Goal: Transaction & Acquisition: Purchase product/service

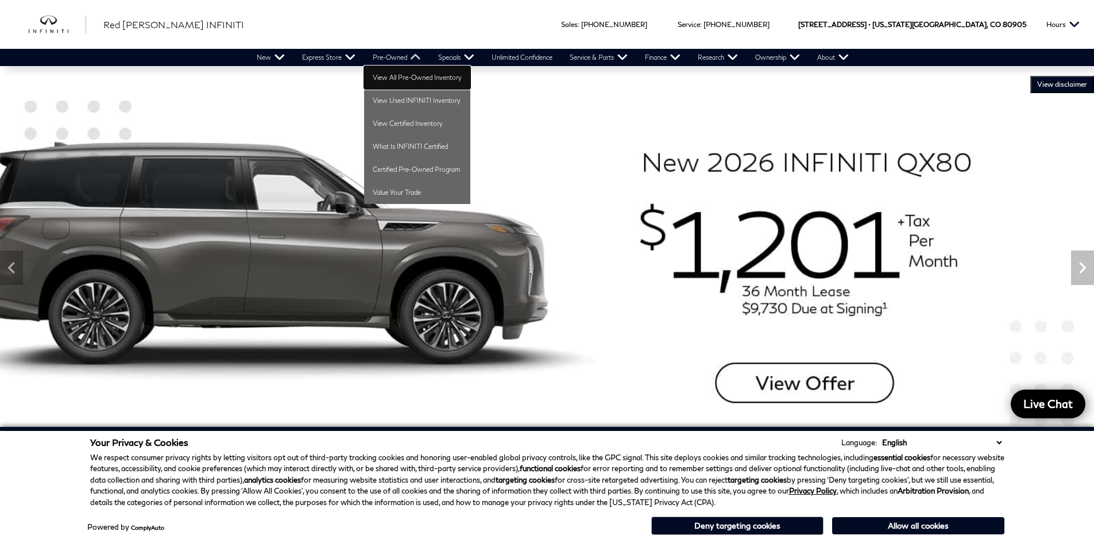
click at [404, 76] on link "View All Pre-Owned Inventory" at bounding box center [417, 77] width 106 height 23
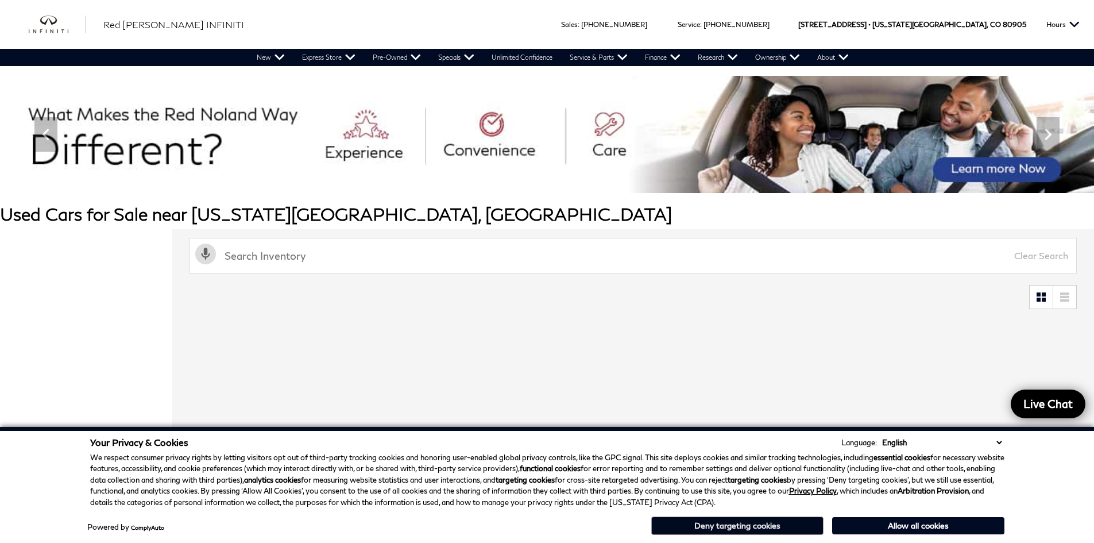
click at [731, 524] on button "Deny targeting cookies" at bounding box center [737, 525] width 172 height 18
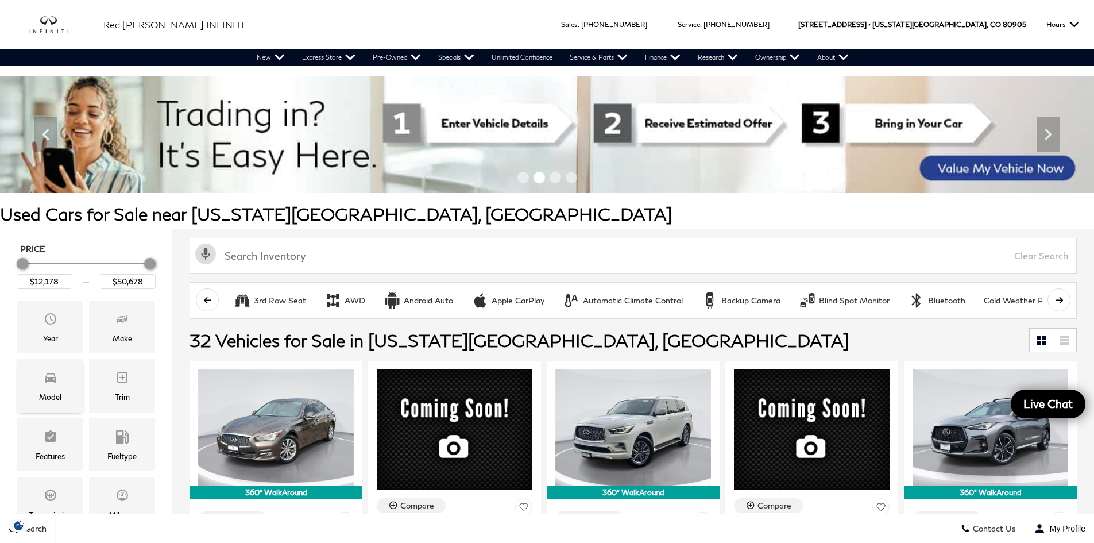
click at [56, 389] on span "Model" at bounding box center [51, 379] width 14 height 23
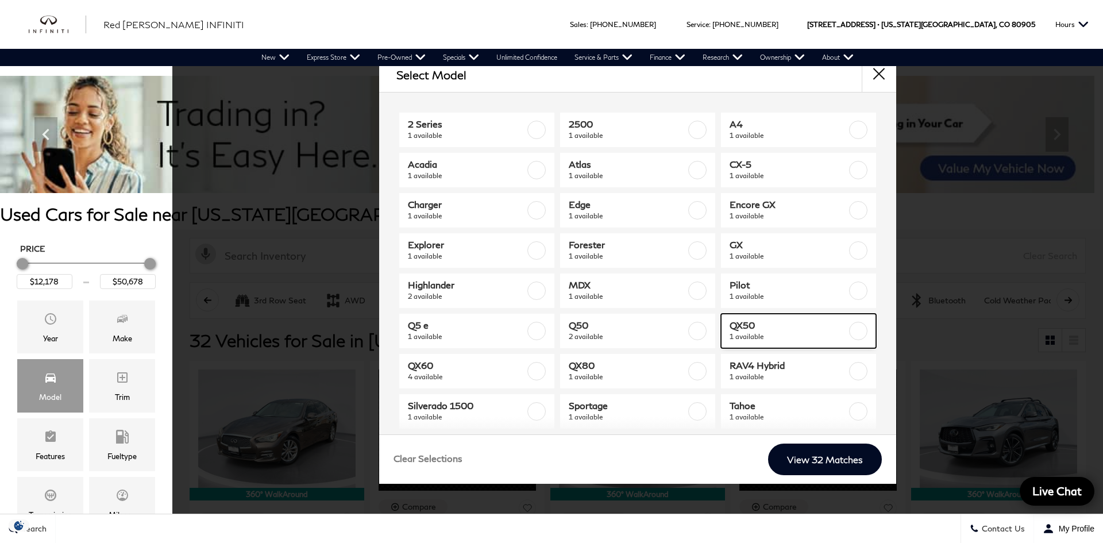
click at [849, 331] on label at bounding box center [858, 331] width 18 height 18
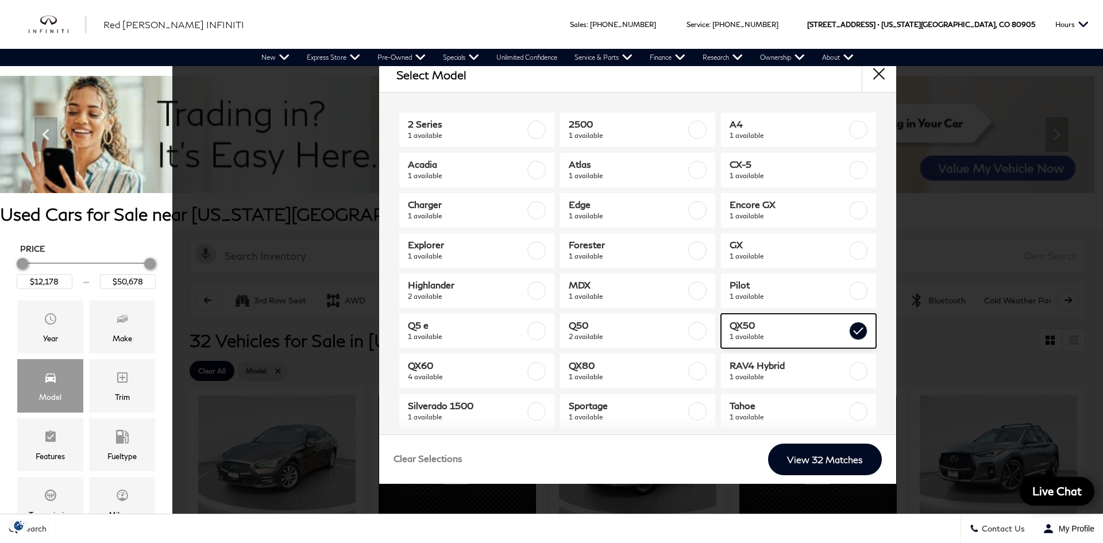
type input "$45,678"
checkbox input "true"
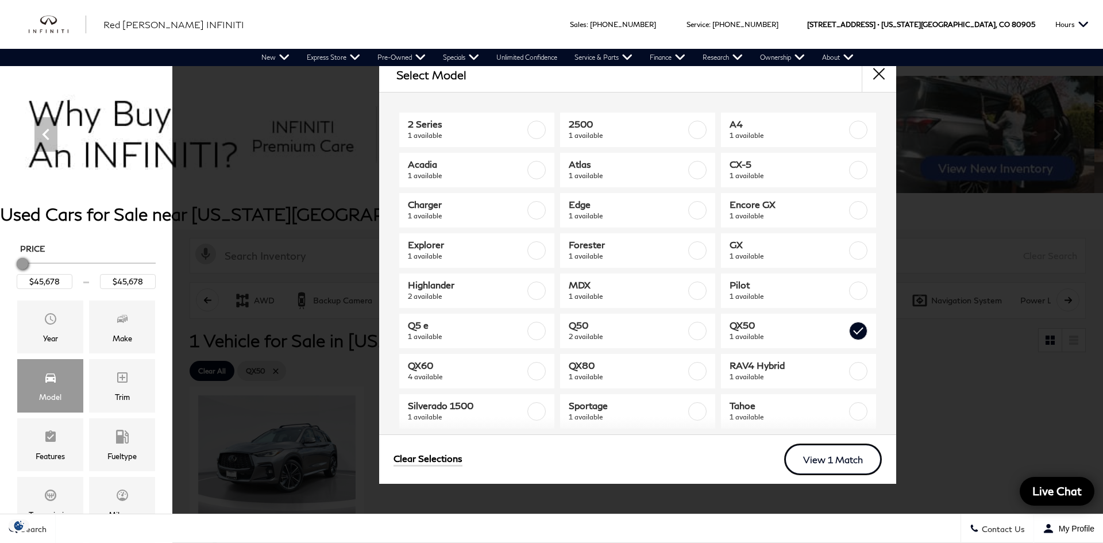
click at [829, 457] on link "View 1 Match" at bounding box center [833, 459] width 98 height 32
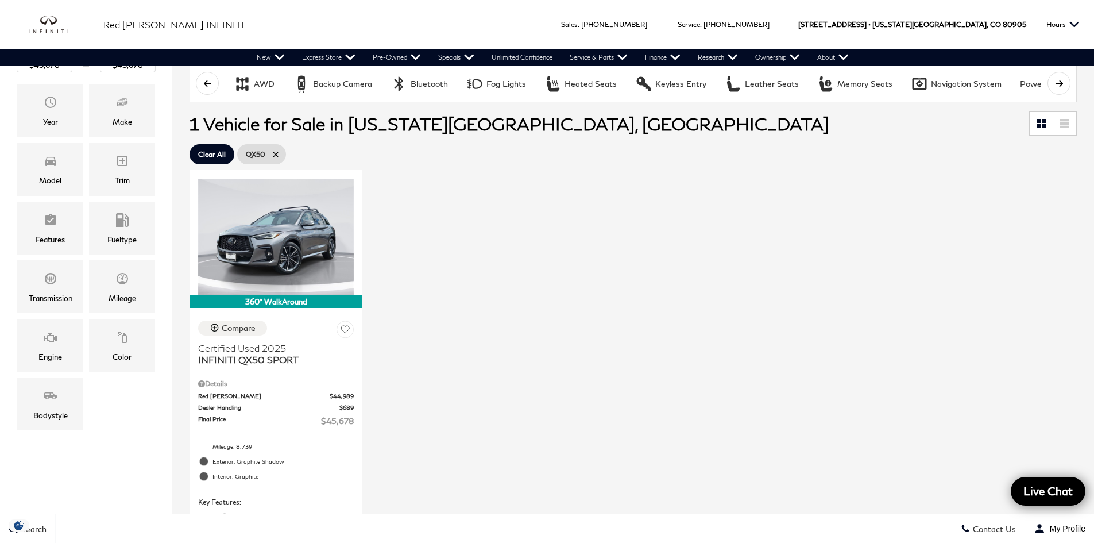
scroll to position [230, 0]
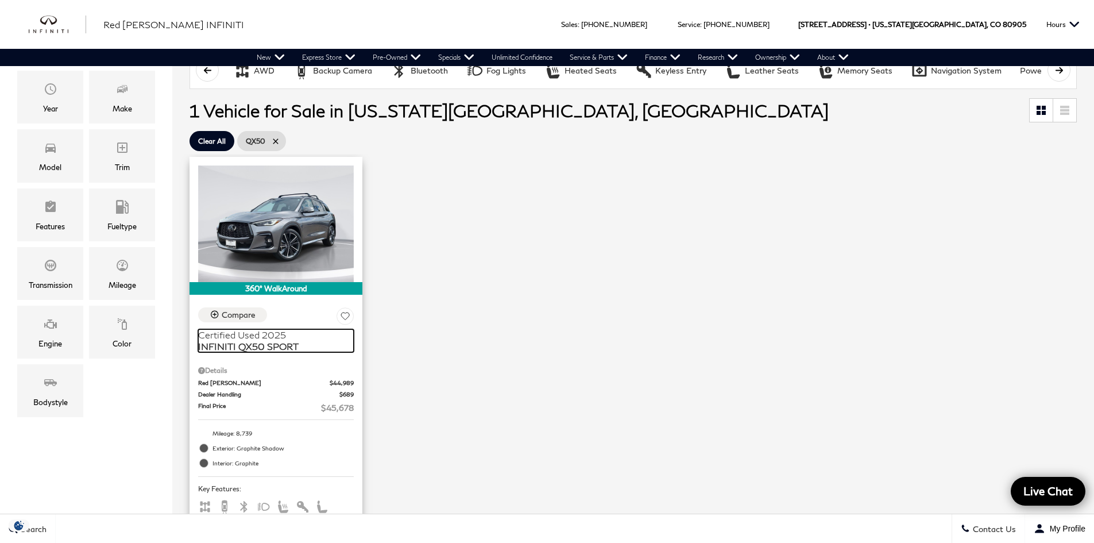
click at [271, 346] on span "INFINITI QX50 SPORT" at bounding box center [271, 346] width 147 height 11
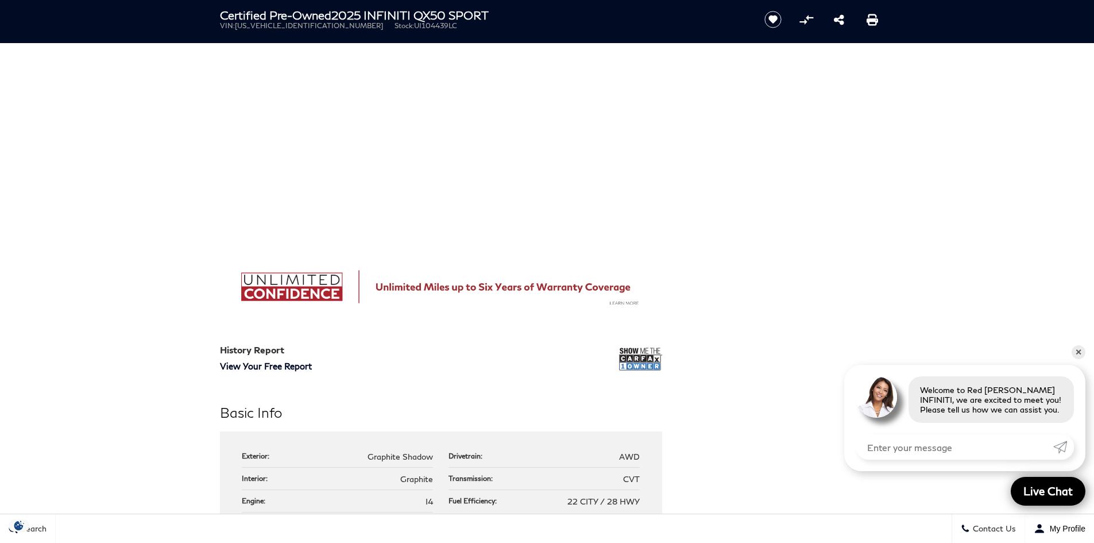
scroll to position [804, 0]
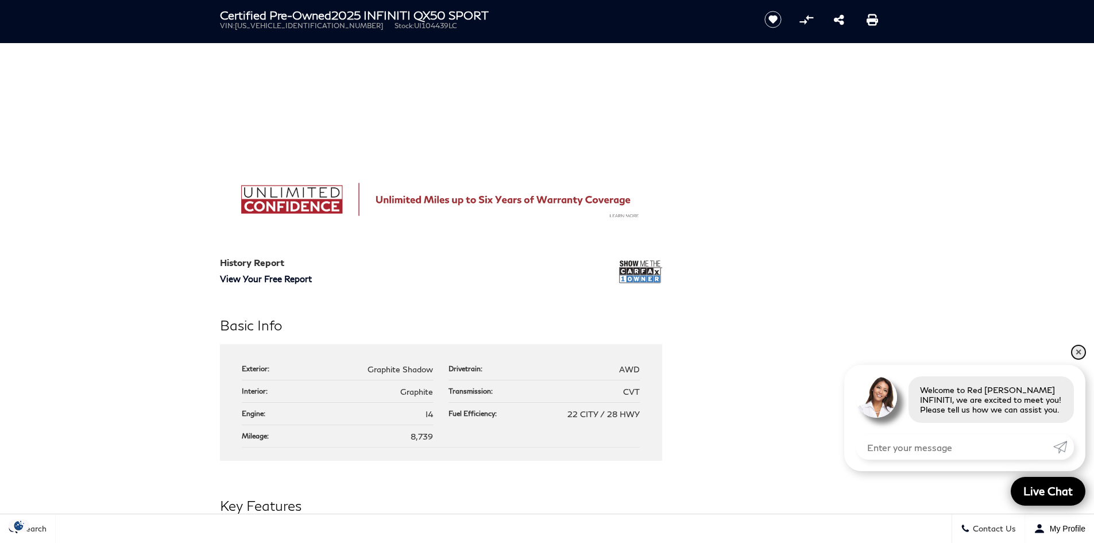
click at [1078, 350] on link "✕" at bounding box center [1079, 352] width 14 height 14
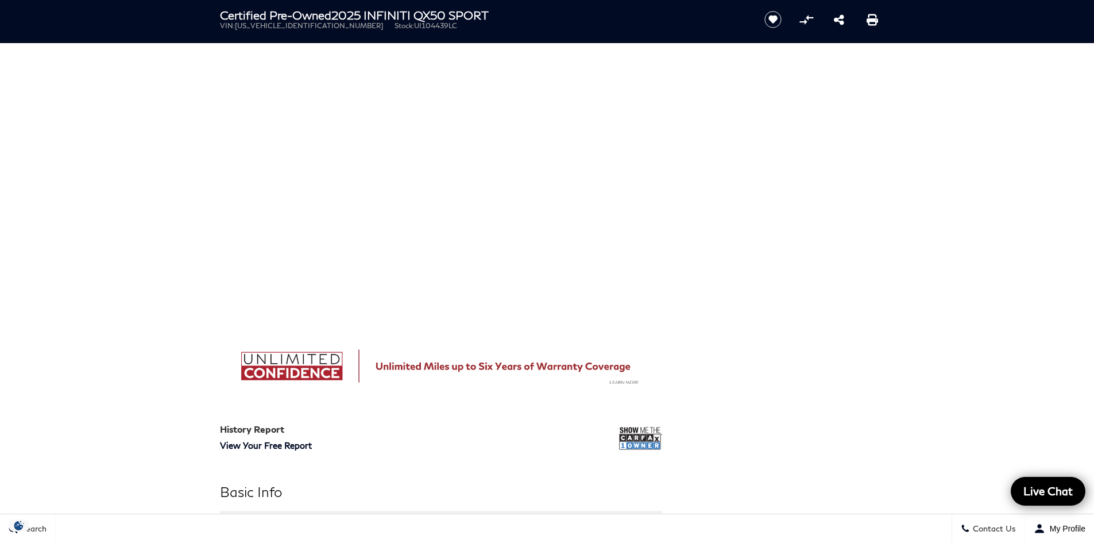
scroll to position [632, 0]
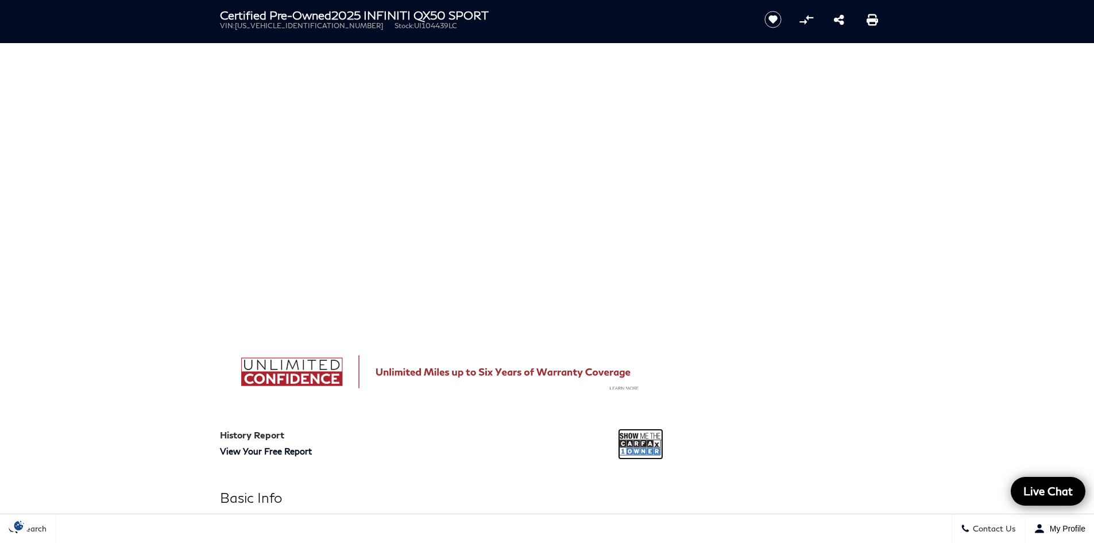
click at [646, 444] on img at bounding box center [640, 444] width 43 height 29
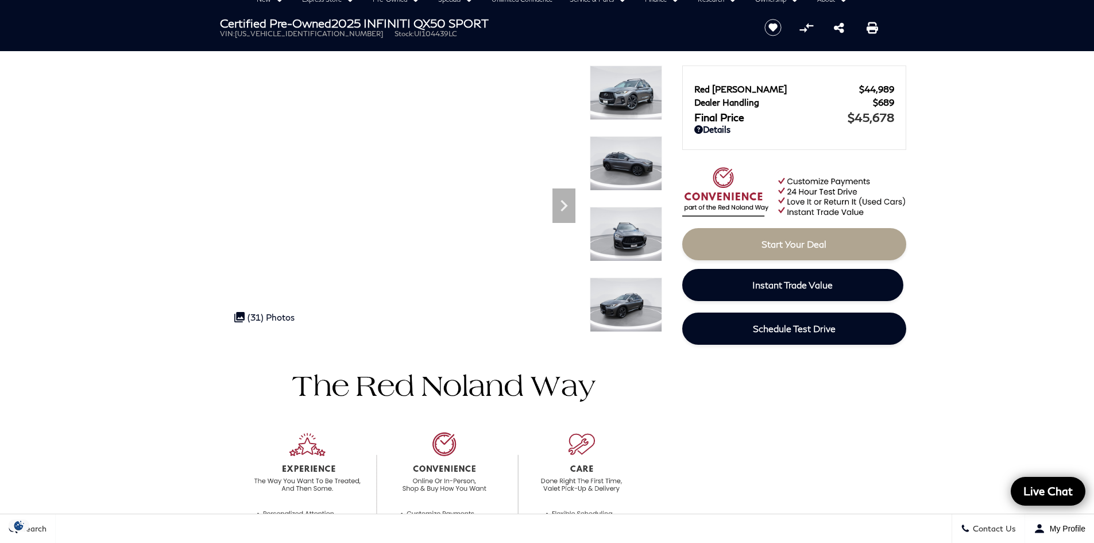
scroll to position [0, 0]
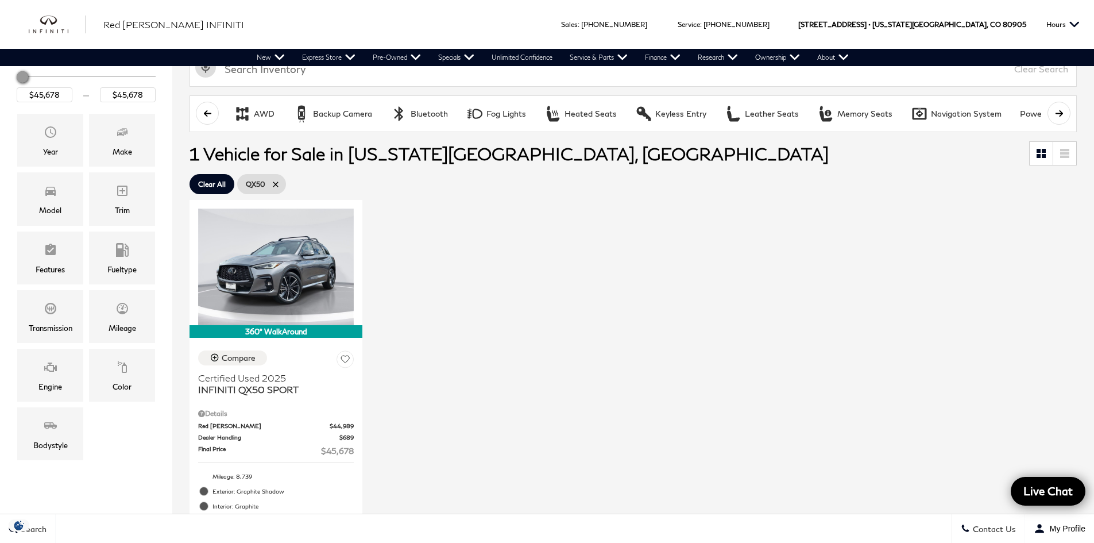
scroll to position [230, 0]
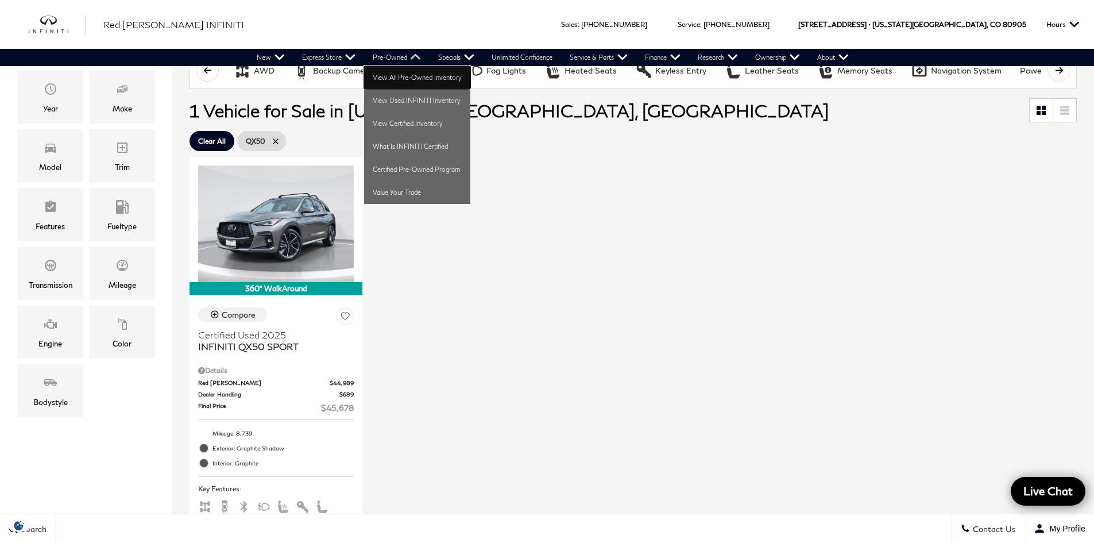
click at [400, 75] on link "View All Pre-Owned Inventory" at bounding box center [417, 77] width 106 height 23
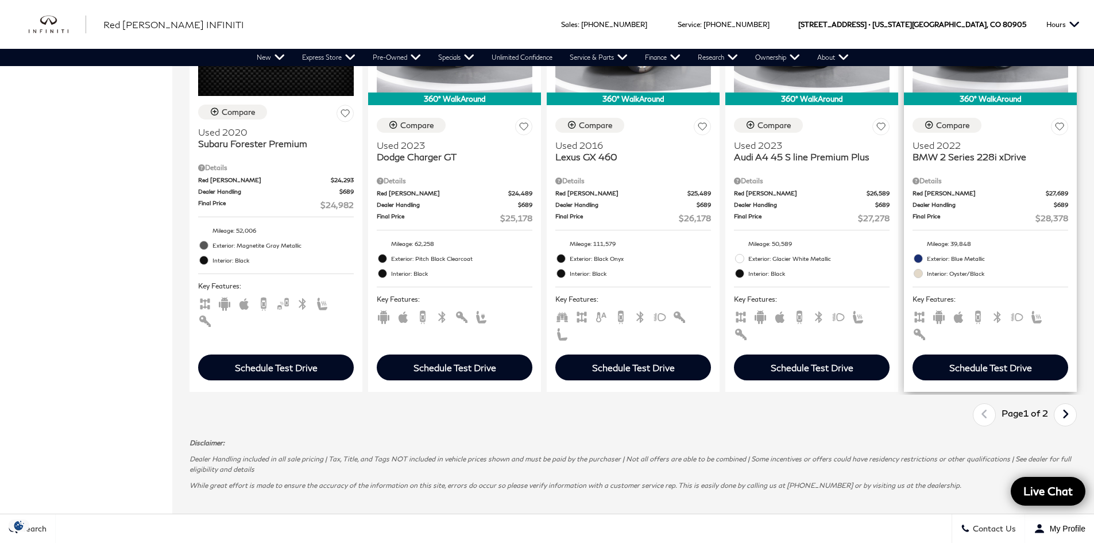
scroll to position [1666, 0]
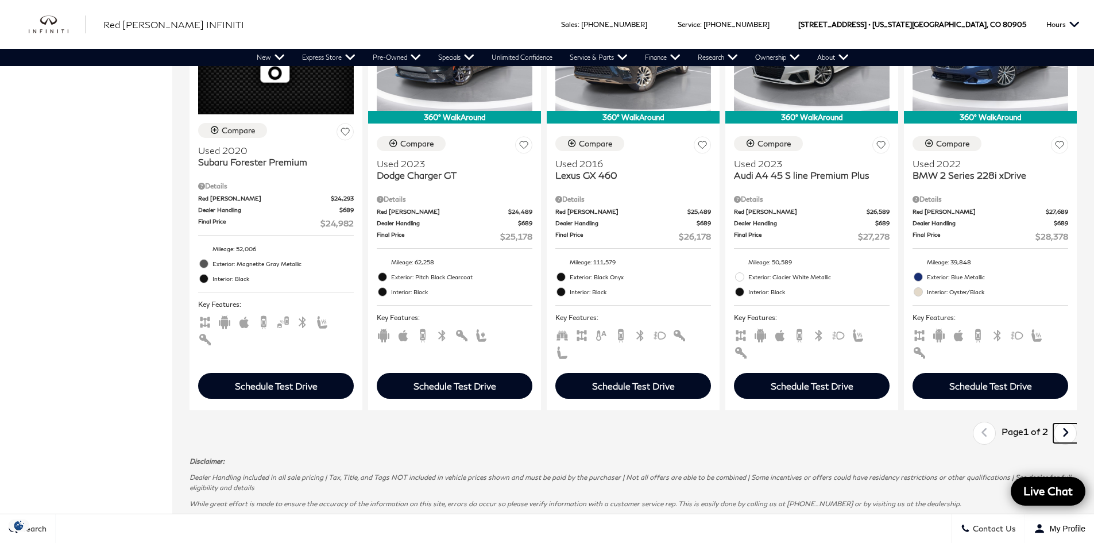
click at [1078, 423] on link "Next" at bounding box center [1065, 433] width 25 height 20
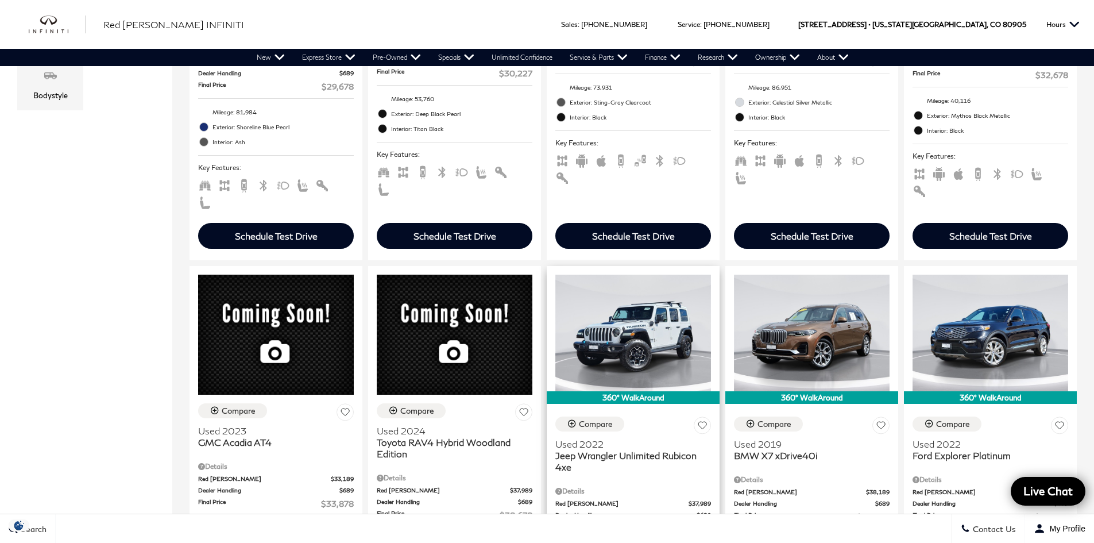
scroll to position [517, 0]
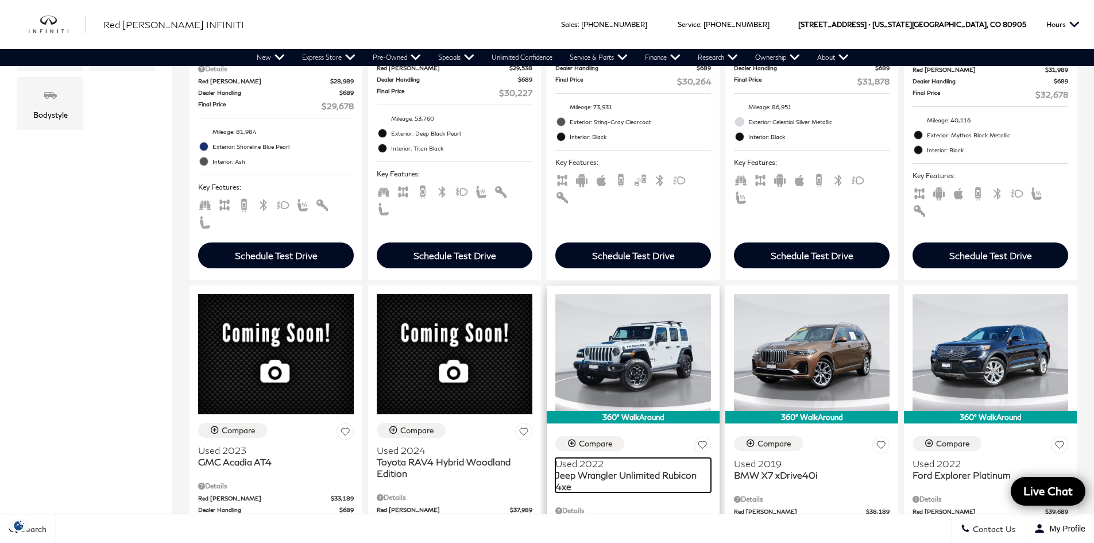
click at [618, 469] on span "Jeep Wrangler Unlimited Rubicon 4xe" at bounding box center [628, 480] width 147 height 23
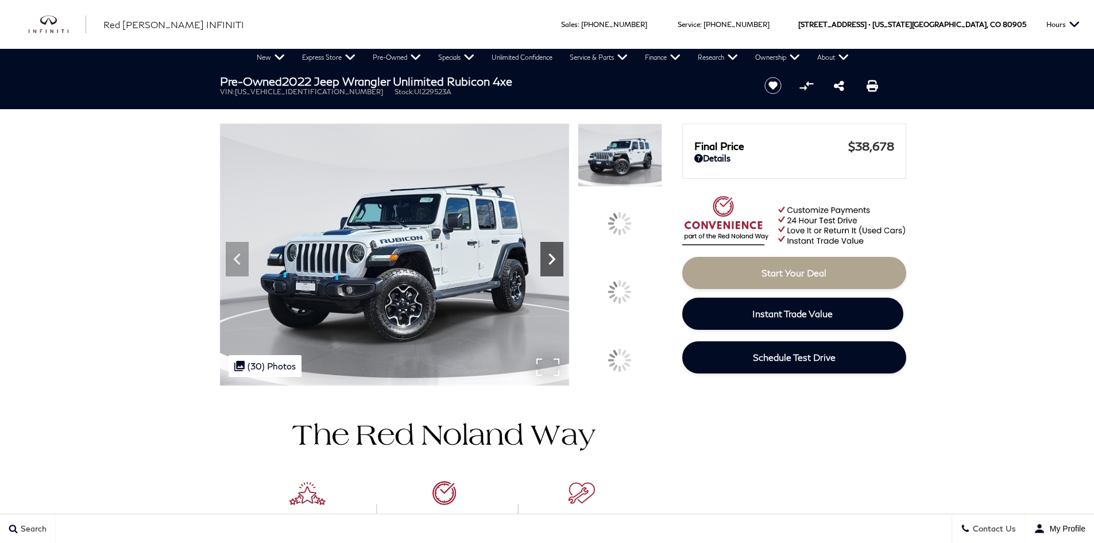
click at [563, 271] on icon at bounding box center [551, 259] width 23 height 23
click at [248, 377] on div ".cls-1, .cls-3 { fill: #c50033; } .cls-1 { clip-rule: evenodd; } .cls-2 { clip-…" at bounding box center [265, 366] width 73 height 22
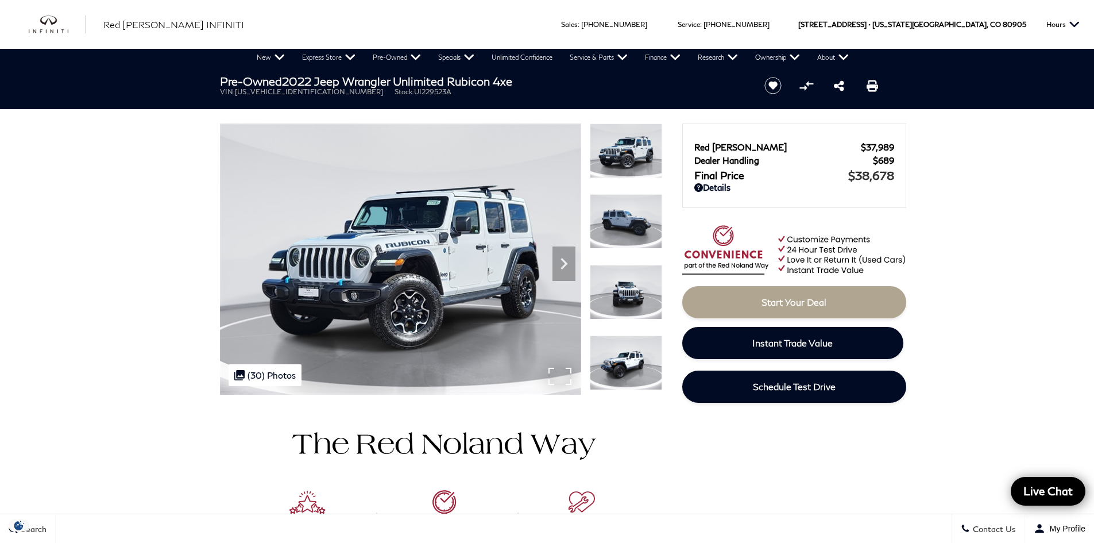
click at [256, 374] on div ".cls-1, .cls-3 { fill: #c50033; } .cls-1 { clip-rule: evenodd; } .cls-2 { clip-…" at bounding box center [265, 375] width 73 height 22
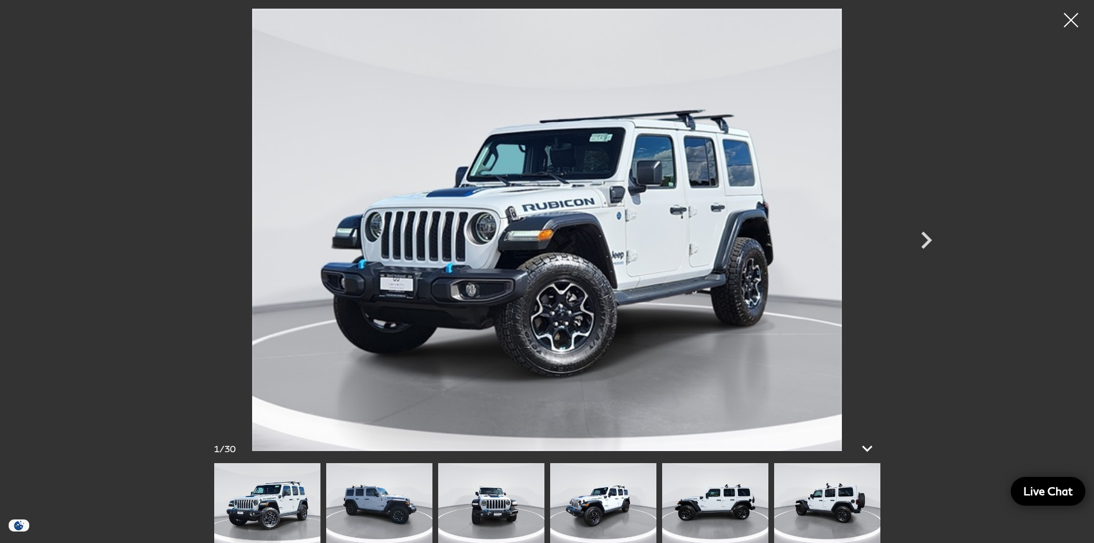
scroll to position [230, 0]
click at [868, 447] on icon at bounding box center [867, 449] width 28 height 28
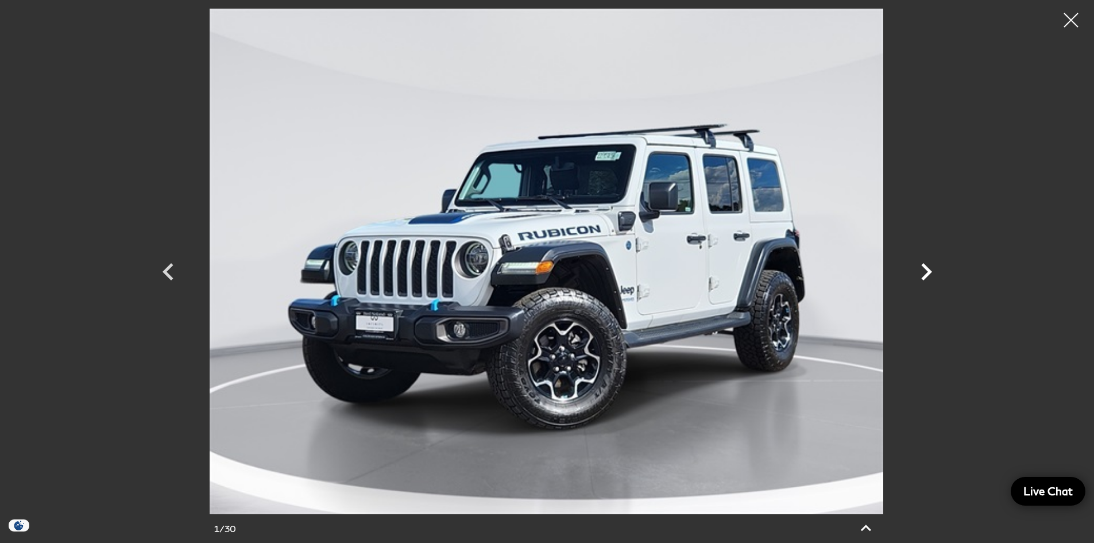
click at [928, 268] on icon "Next" at bounding box center [926, 271] width 34 height 34
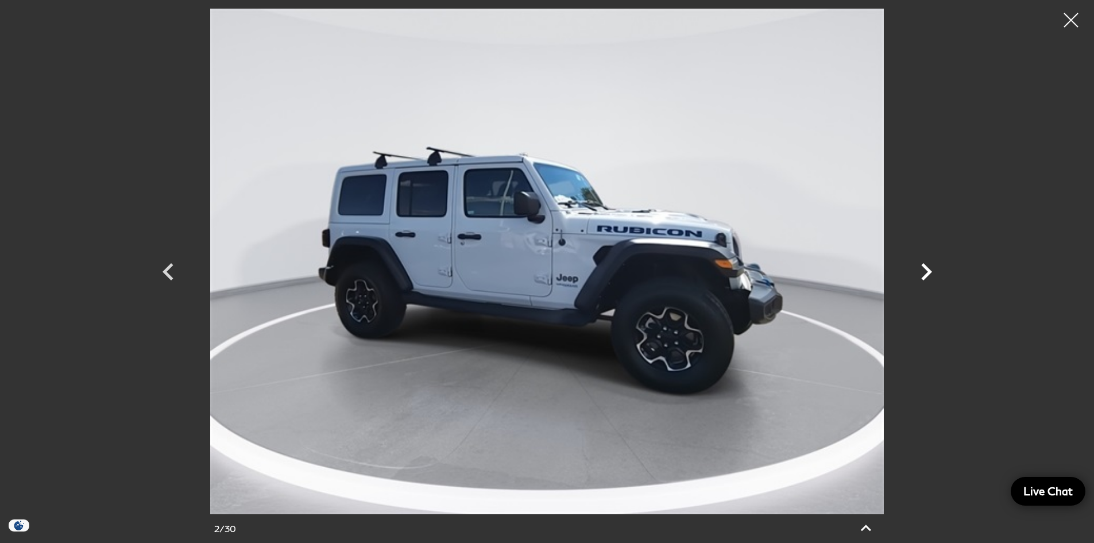
click at [928, 268] on icon "Next" at bounding box center [926, 271] width 11 height 17
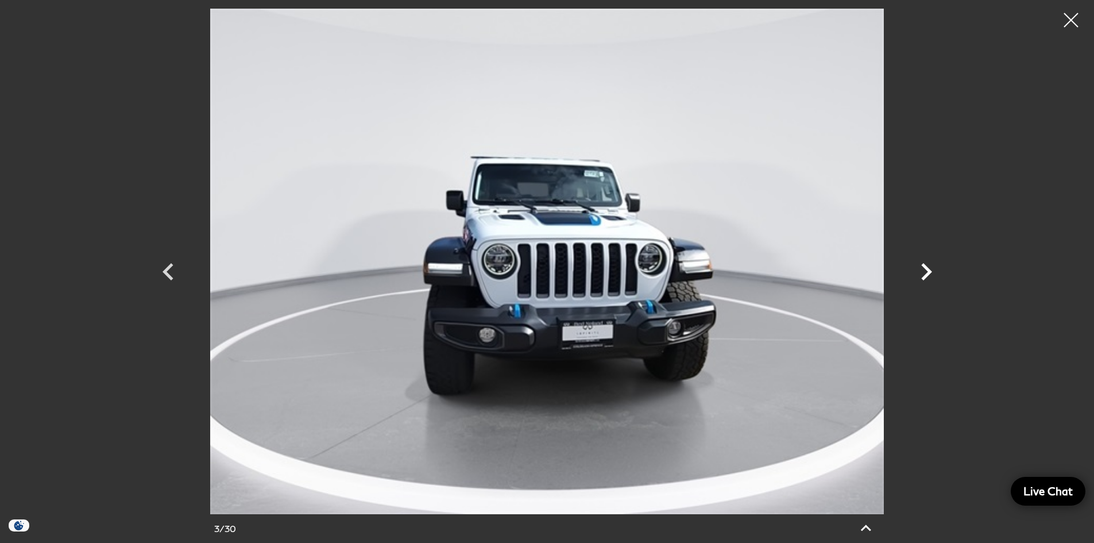
click at [928, 268] on icon "Next" at bounding box center [926, 271] width 11 height 17
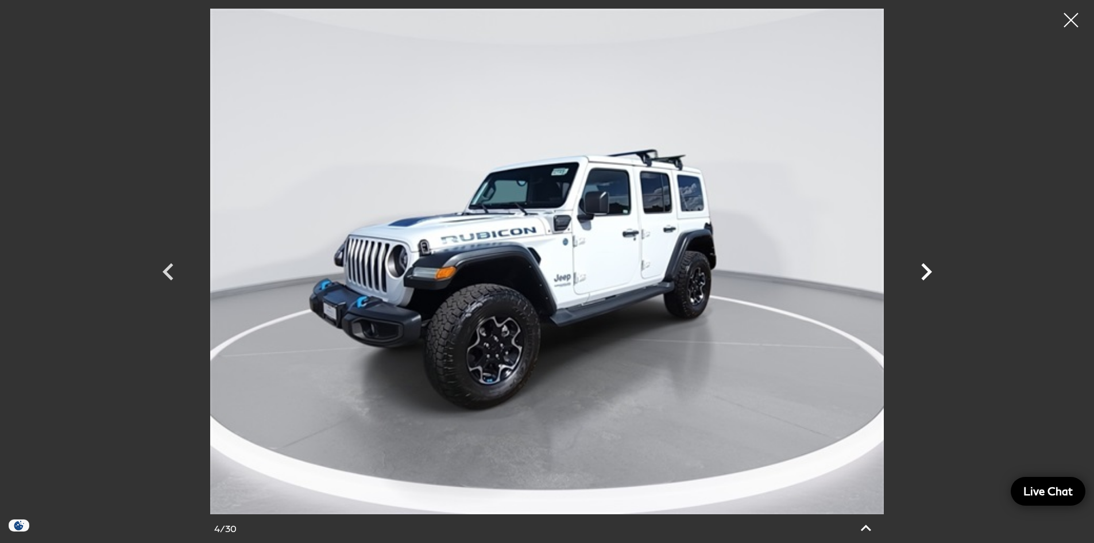
click at [928, 268] on icon "Next" at bounding box center [926, 271] width 11 height 17
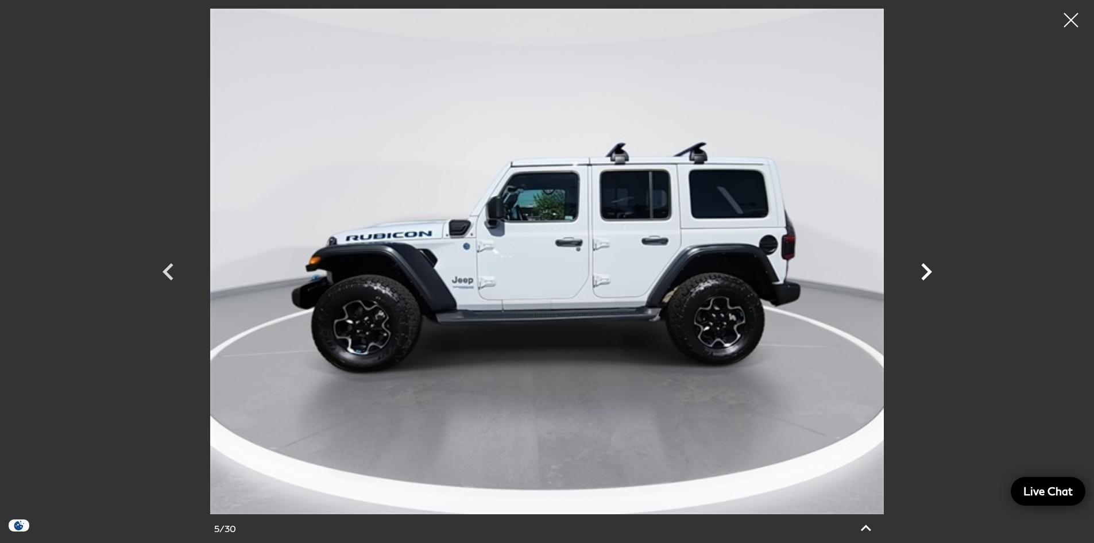
click at [928, 268] on icon "Next" at bounding box center [926, 271] width 11 height 17
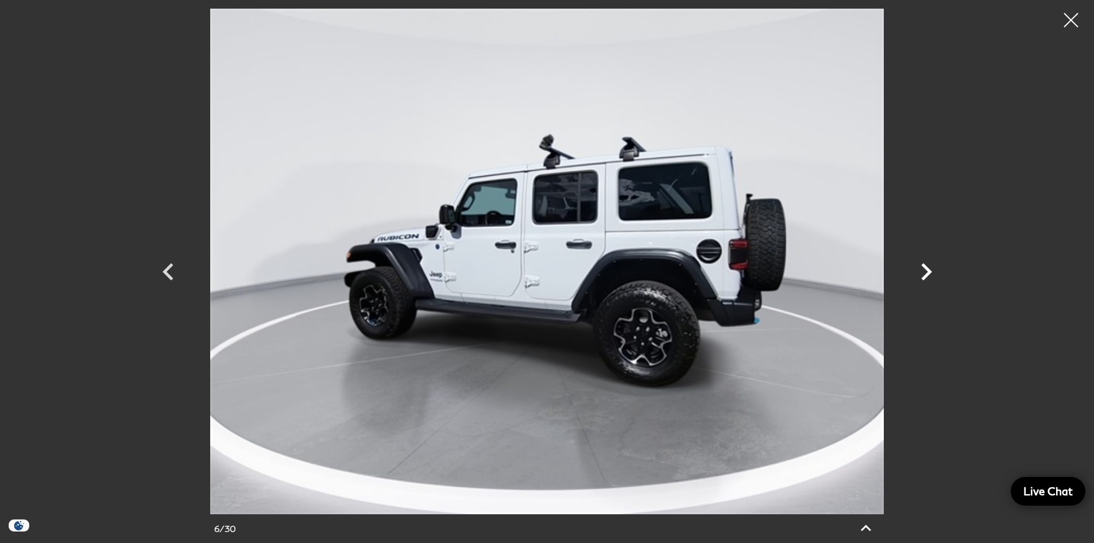
click at [928, 268] on icon "Next" at bounding box center [926, 271] width 11 height 17
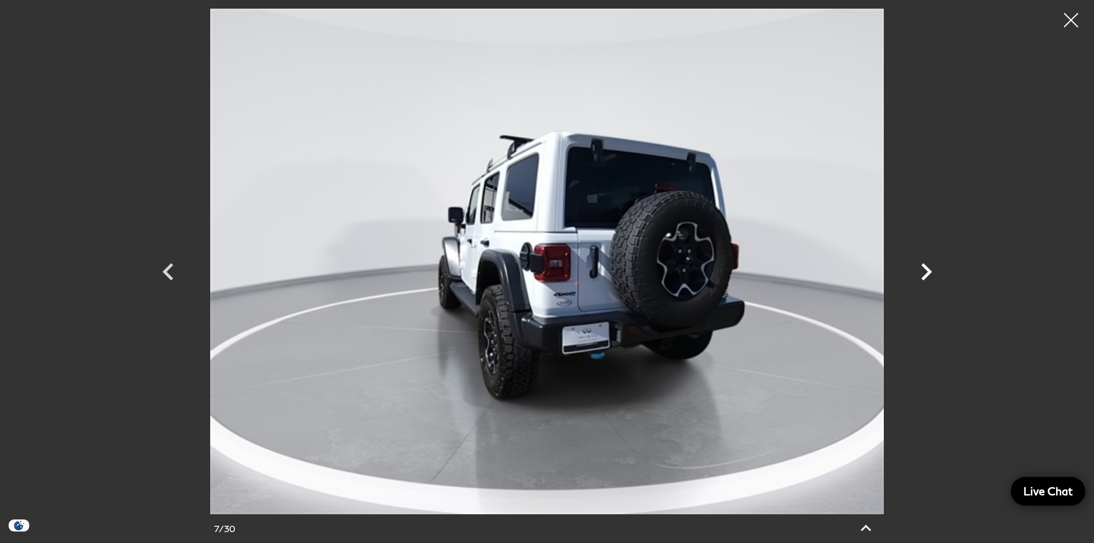
click at [928, 268] on icon "Next" at bounding box center [926, 271] width 11 height 17
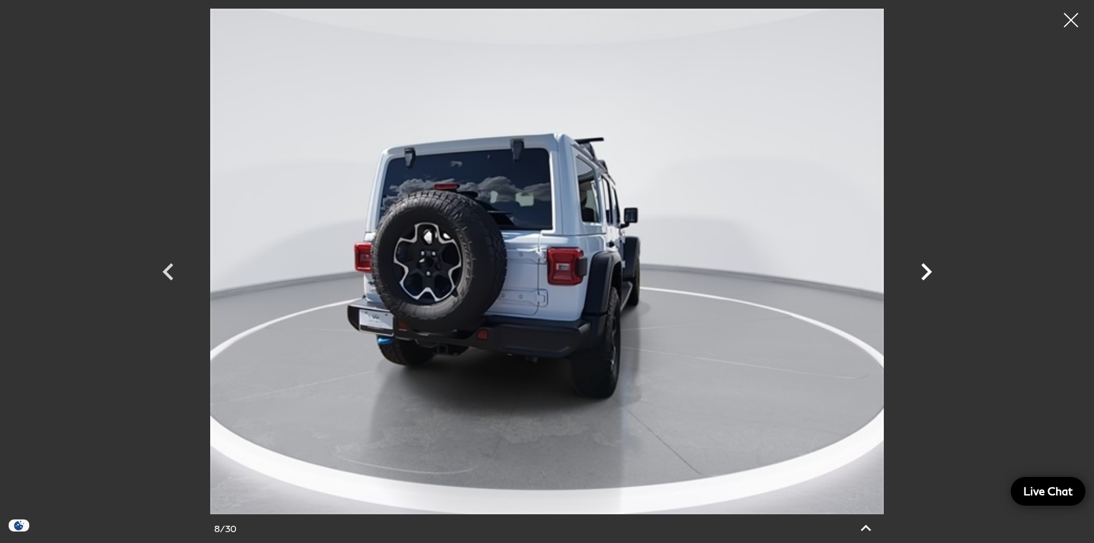
click at [928, 268] on icon "Next" at bounding box center [926, 271] width 11 height 17
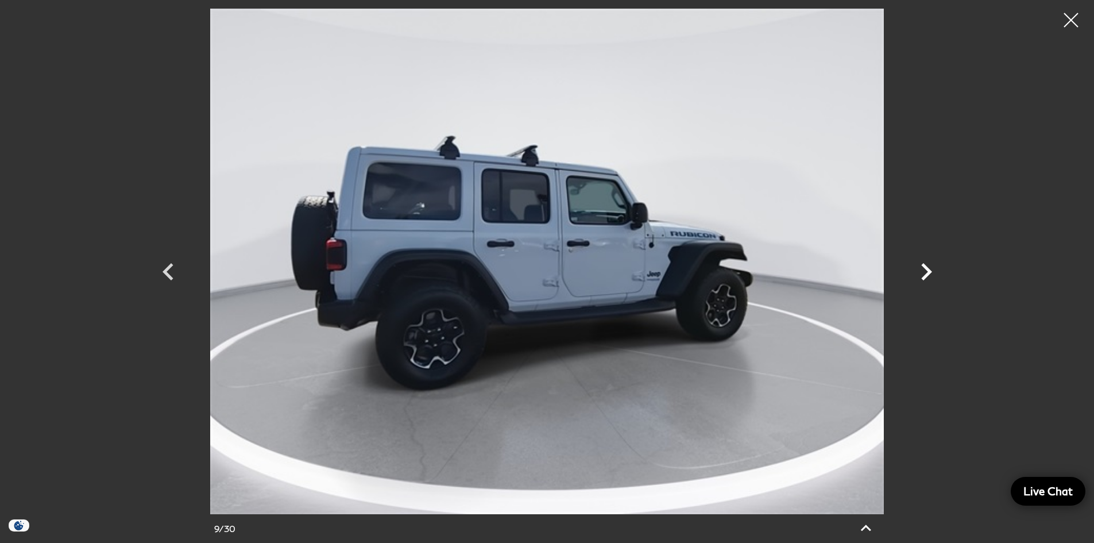
click at [928, 268] on icon "Next" at bounding box center [926, 271] width 11 height 17
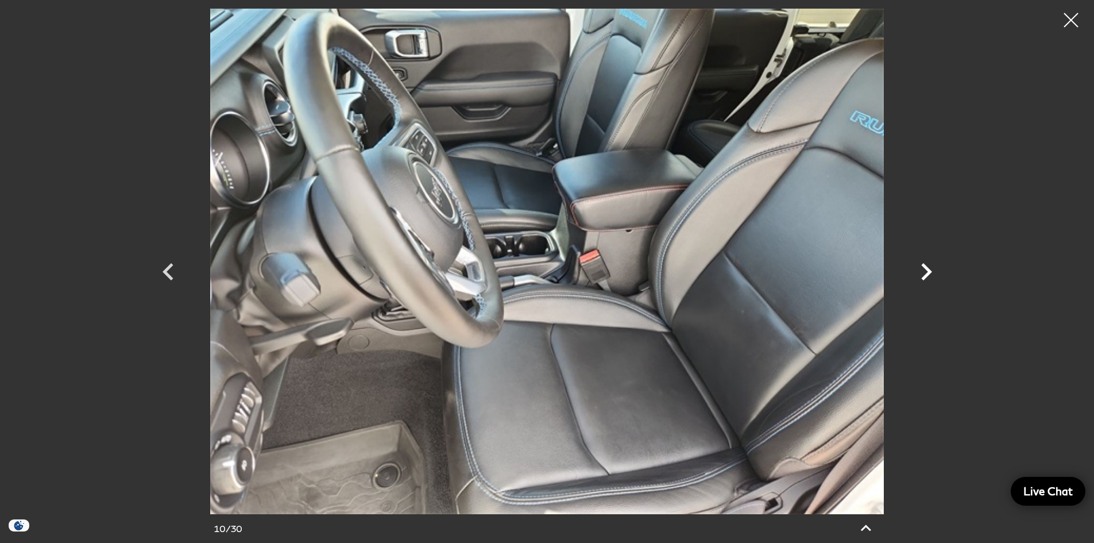
click at [928, 268] on icon "Next" at bounding box center [926, 271] width 11 height 17
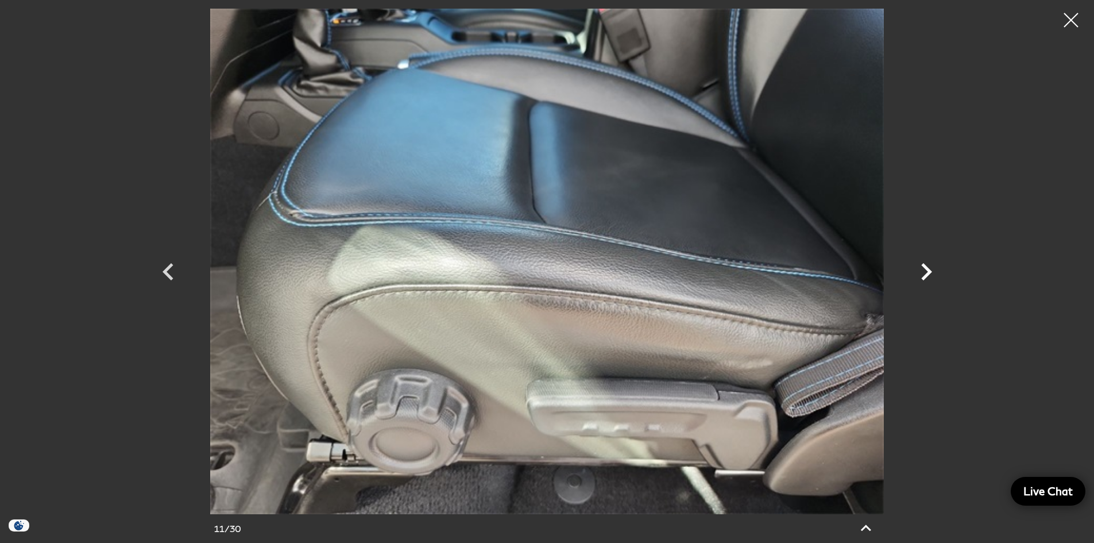
click at [928, 268] on icon "Next" at bounding box center [926, 271] width 11 height 17
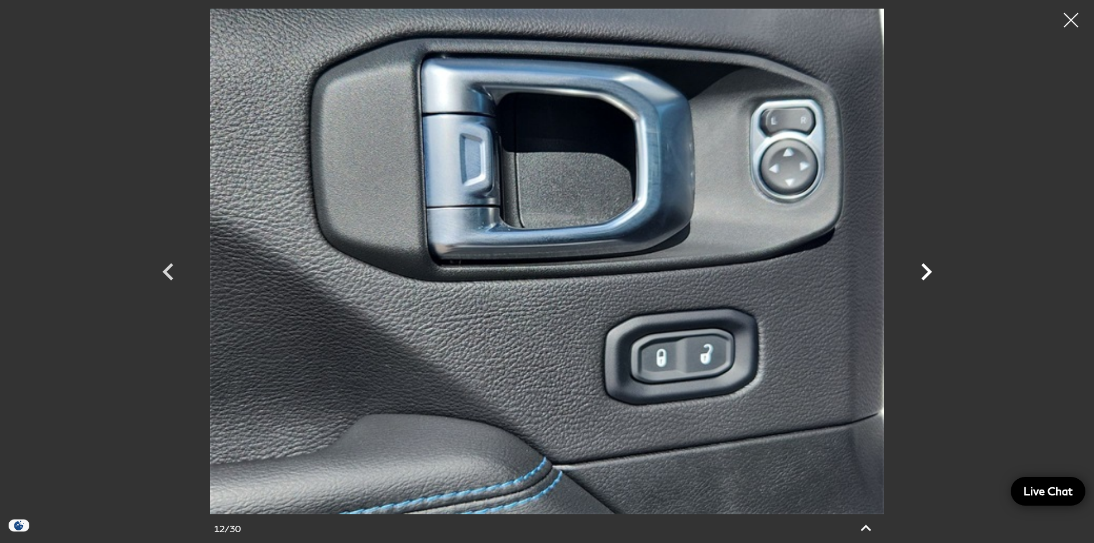
click at [928, 268] on icon "Next" at bounding box center [926, 271] width 11 height 17
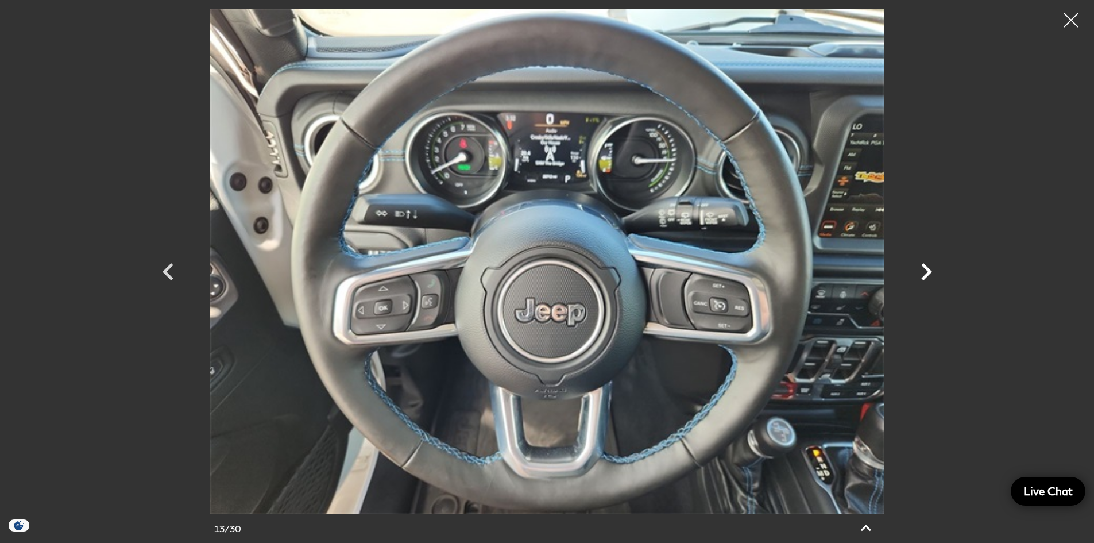
click at [928, 268] on icon "Next" at bounding box center [926, 271] width 11 height 17
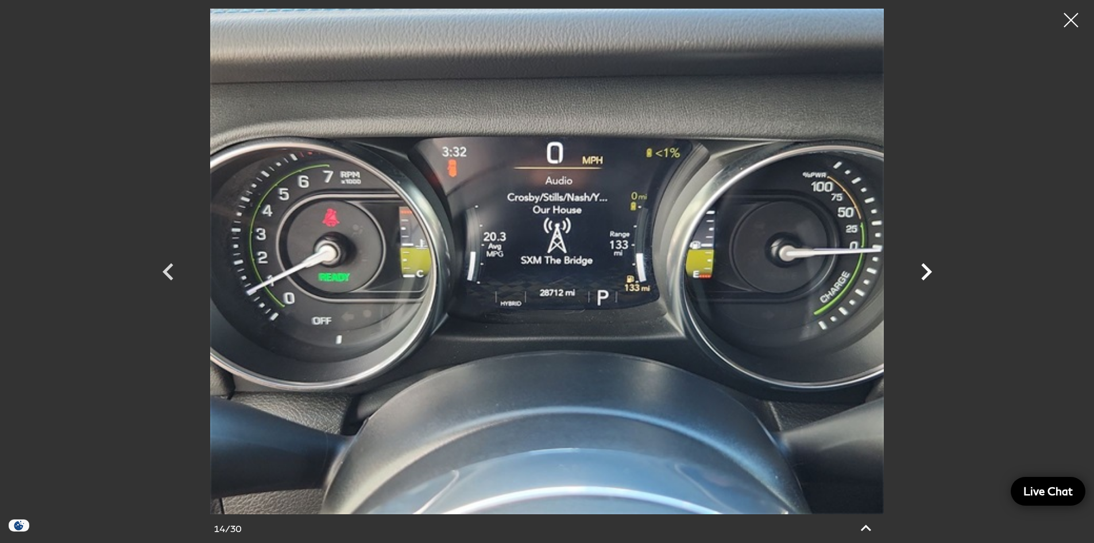
click at [928, 268] on icon "Next" at bounding box center [926, 271] width 11 height 17
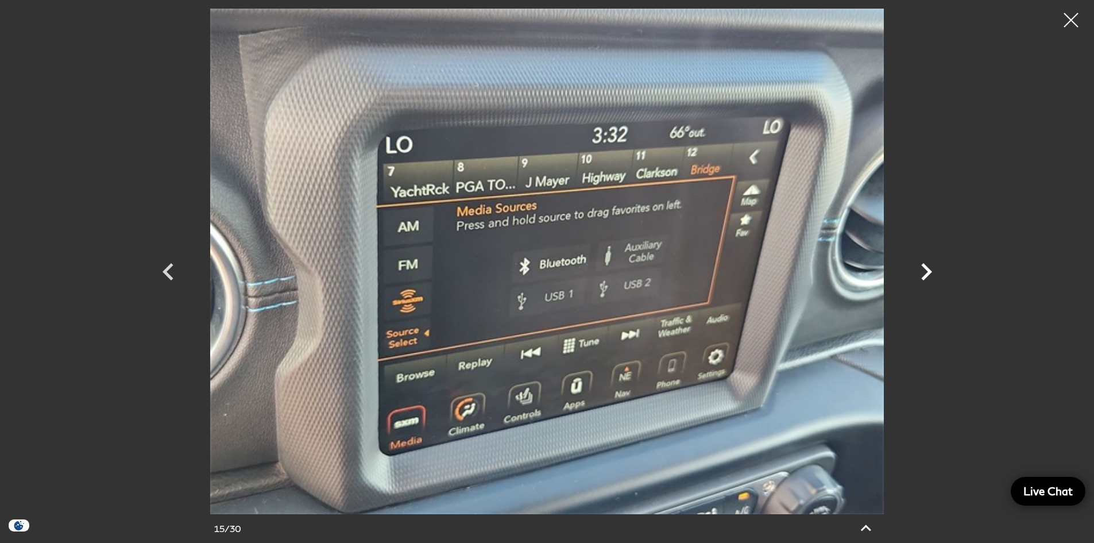
click at [928, 268] on icon "Next" at bounding box center [926, 271] width 11 height 17
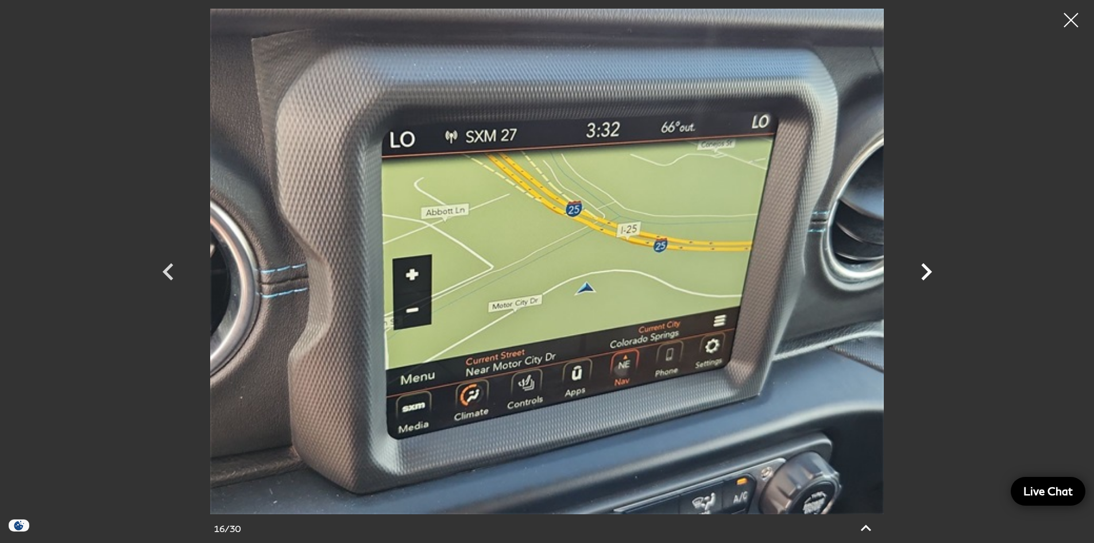
click at [928, 268] on icon "Next" at bounding box center [926, 271] width 11 height 17
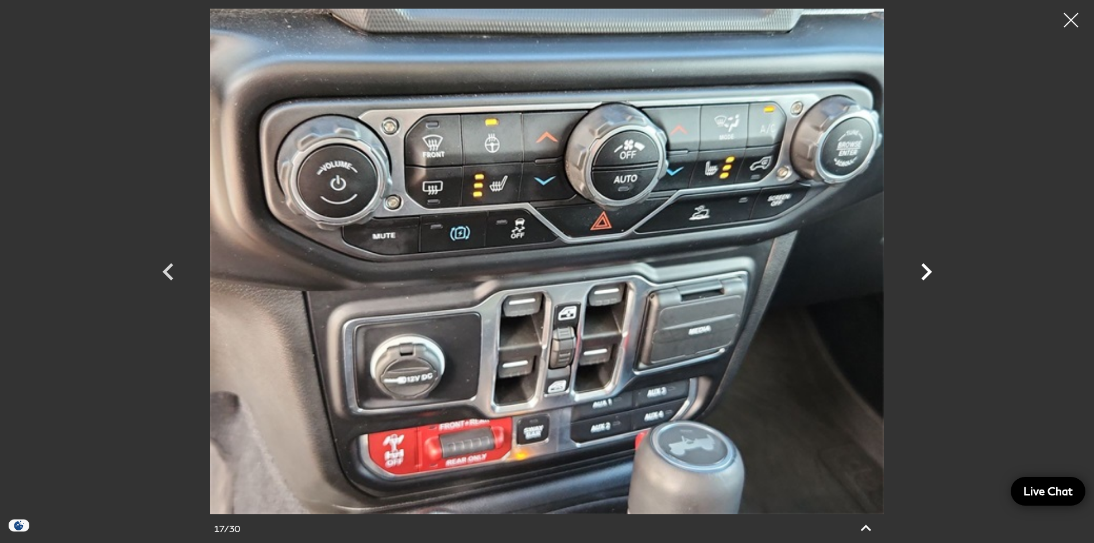
click at [928, 268] on icon "Next" at bounding box center [926, 271] width 11 height 17
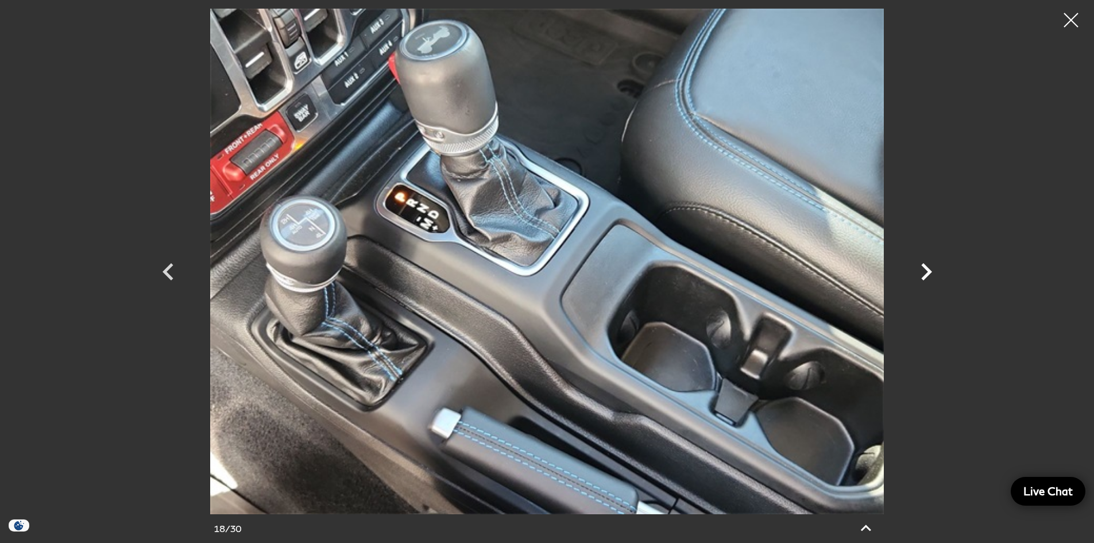
click at [928, 268] on icon "Next" at bounding box center [926, 271] width 11 height 17
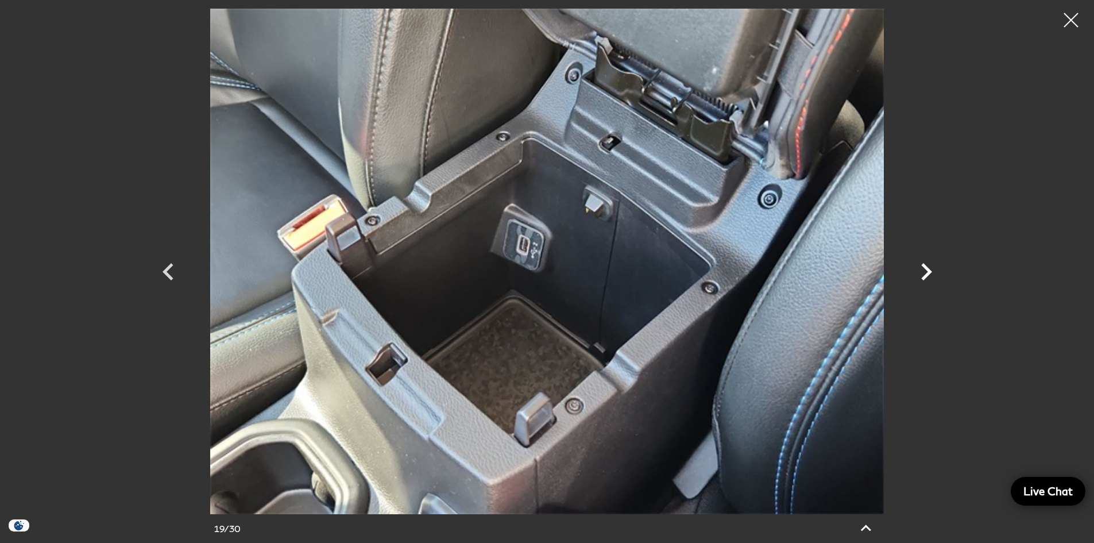
click at [928, 276] on icon "Next" at bounding box center [926, 271] width 11 height 17
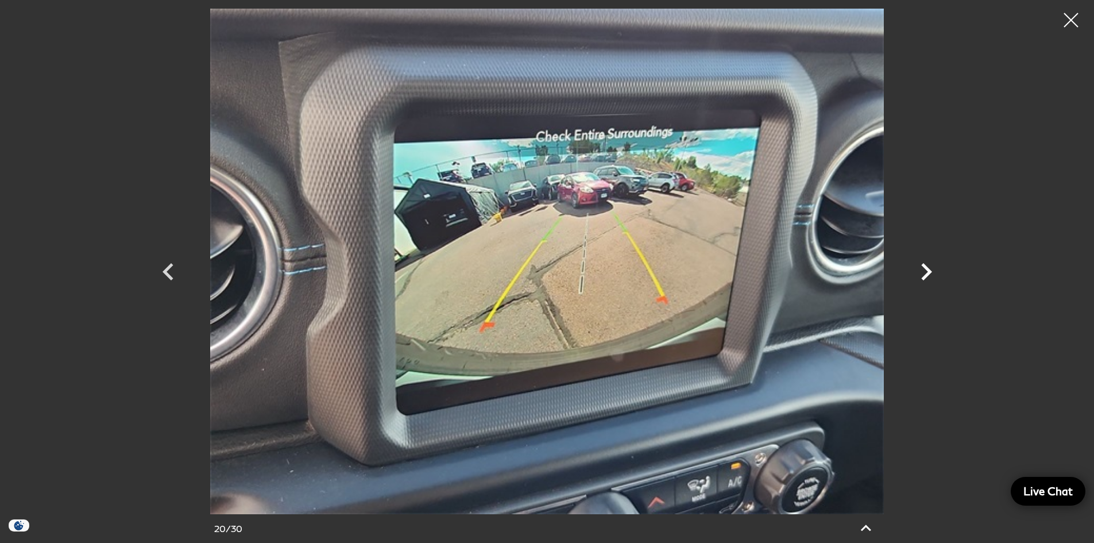
click at [928, 273] on icon "Next" at bounding box center [926, 271] width 11 height 17
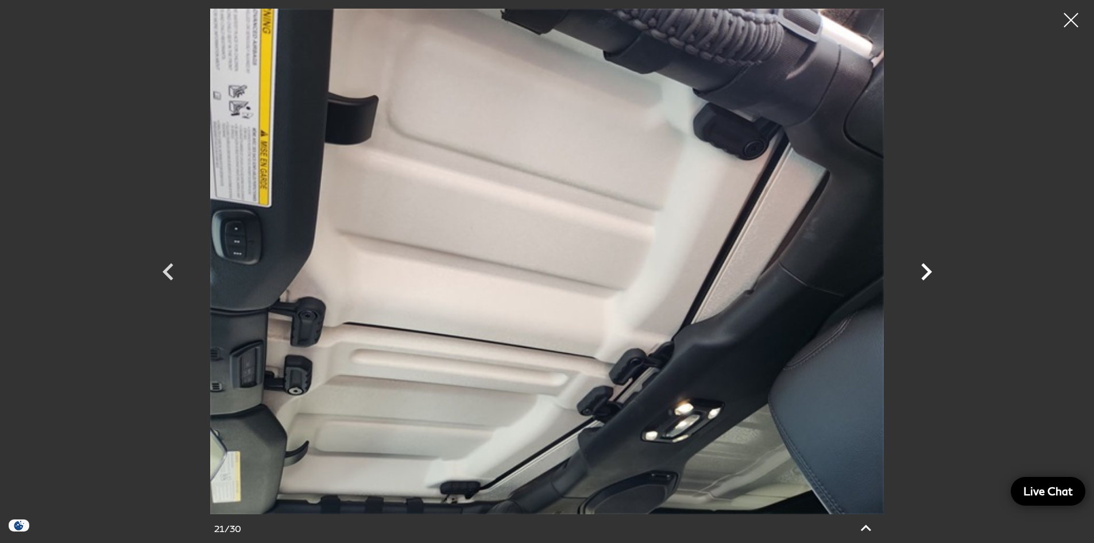
click at [928, 273] on icon "Next" at bounding box center [926, 271] width 11 height 17
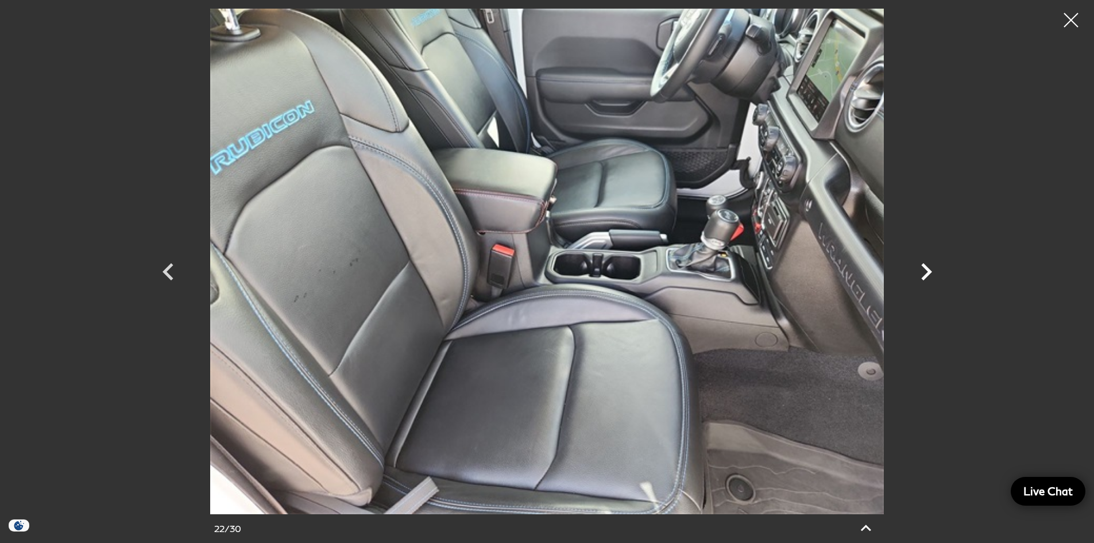
click at [928, 273] on icon "Next" at bounding box center [926, 271] width 11 height 17
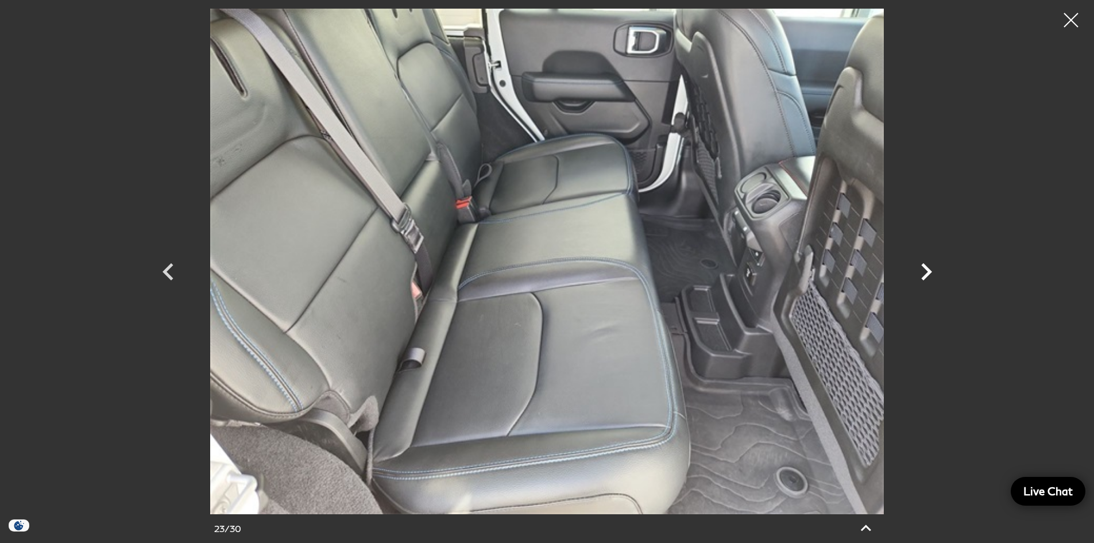
click at [928, 273] on icon "Next" at bounding box center [926, 271] width 11 height 17
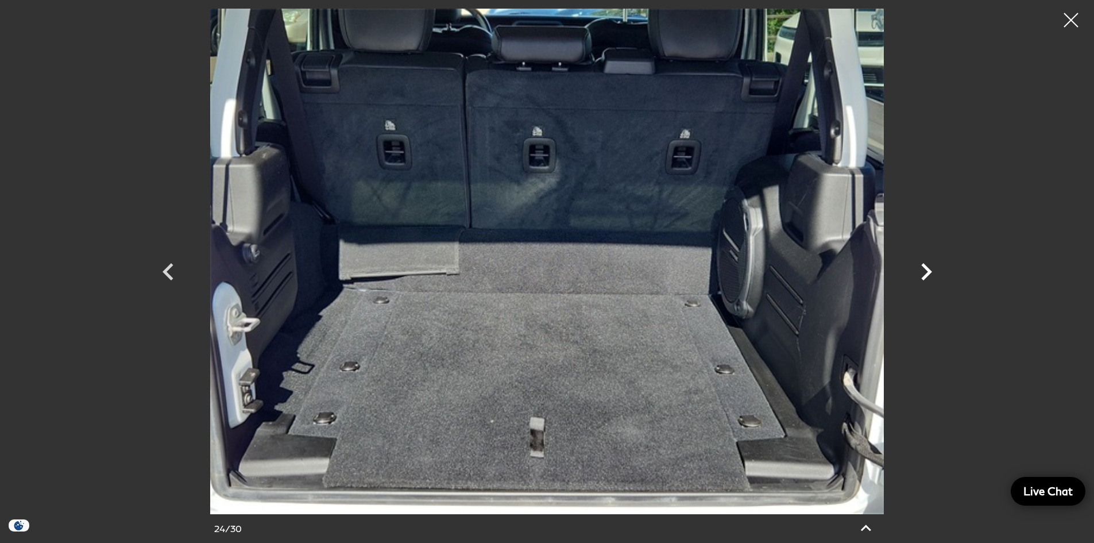
click at [928, 273] on icon "Next" at bounding box center [926, 271] width 11 height 17
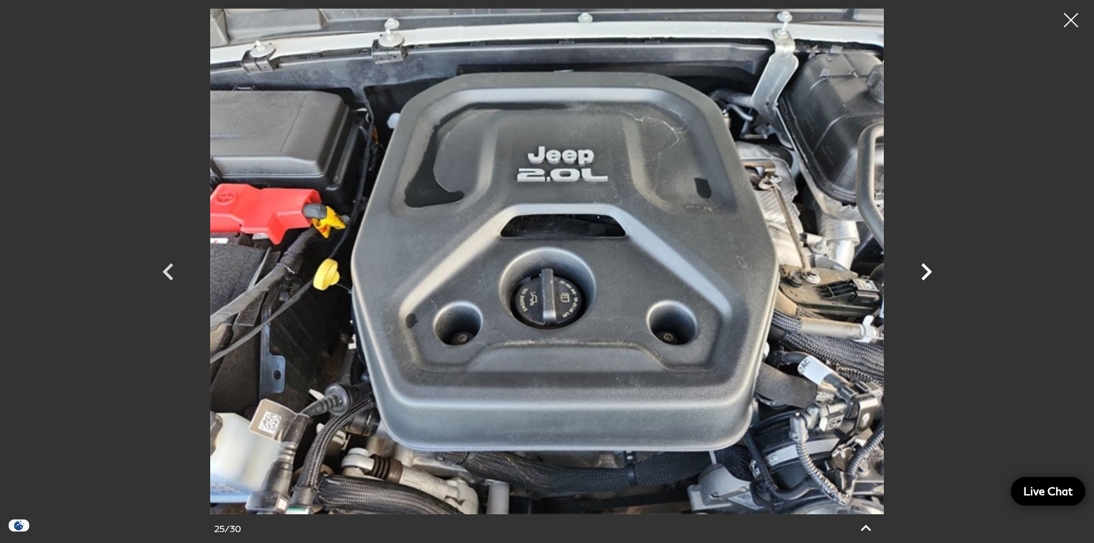
click at [928, 273] on icon "Next" at bounding box center [926, 271] width 11 height 17
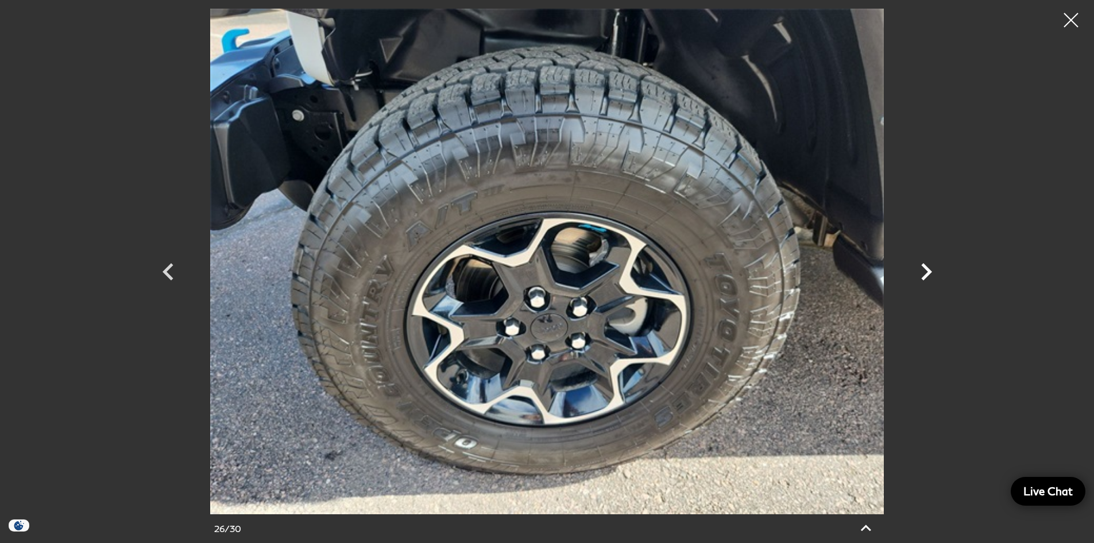
click at [928, 273] on icon "Next" at bounding box center [926, 271] width 11 height 17
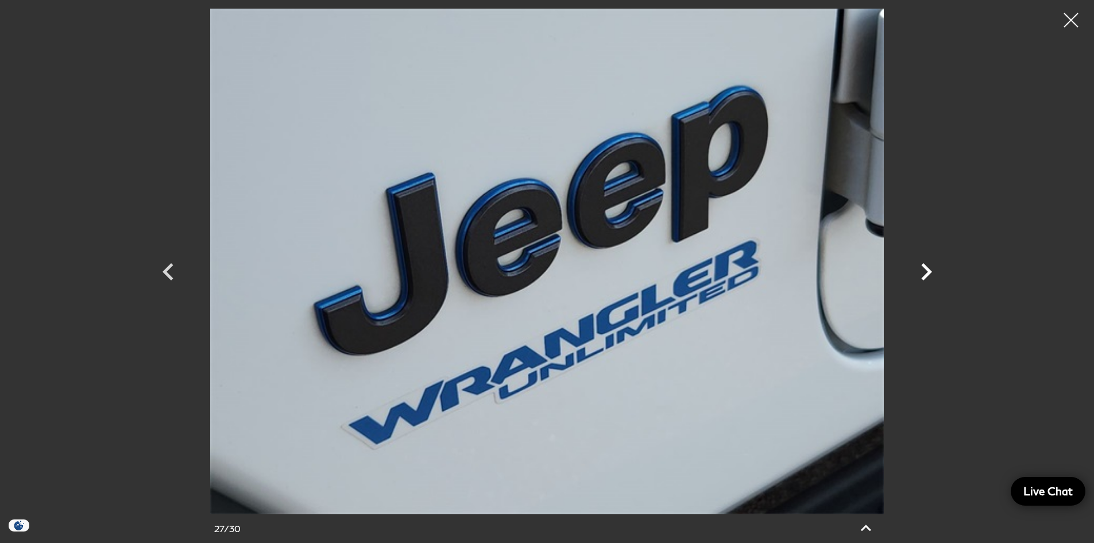
click at [928, 273] on icon "Next" at bounding box center [926, 271] width 11 height 17
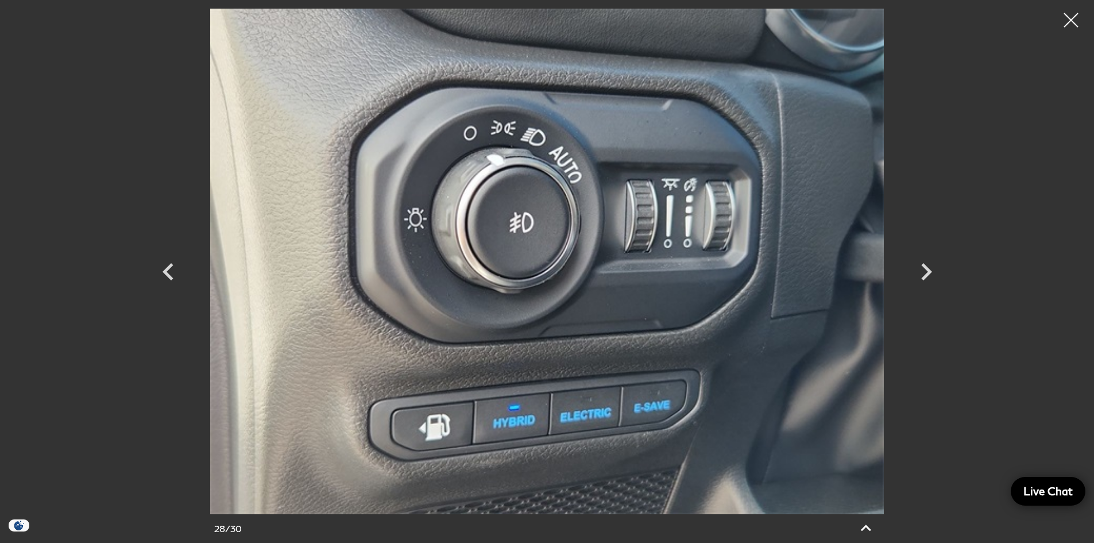
click at [1069, 15] on div at bounding box center [1071, 20] width 29 height 29
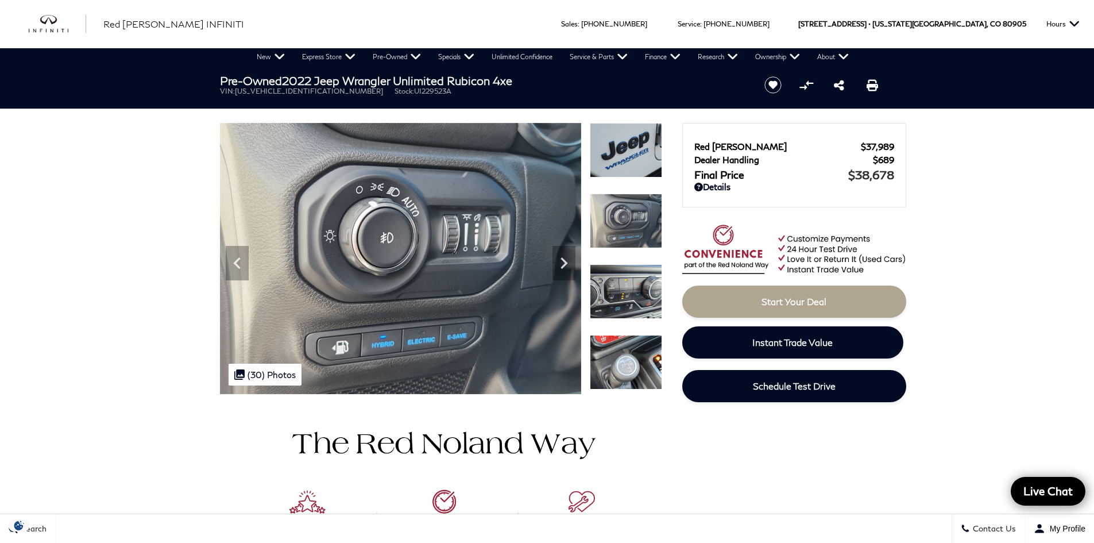
scroll to position [0, 0]
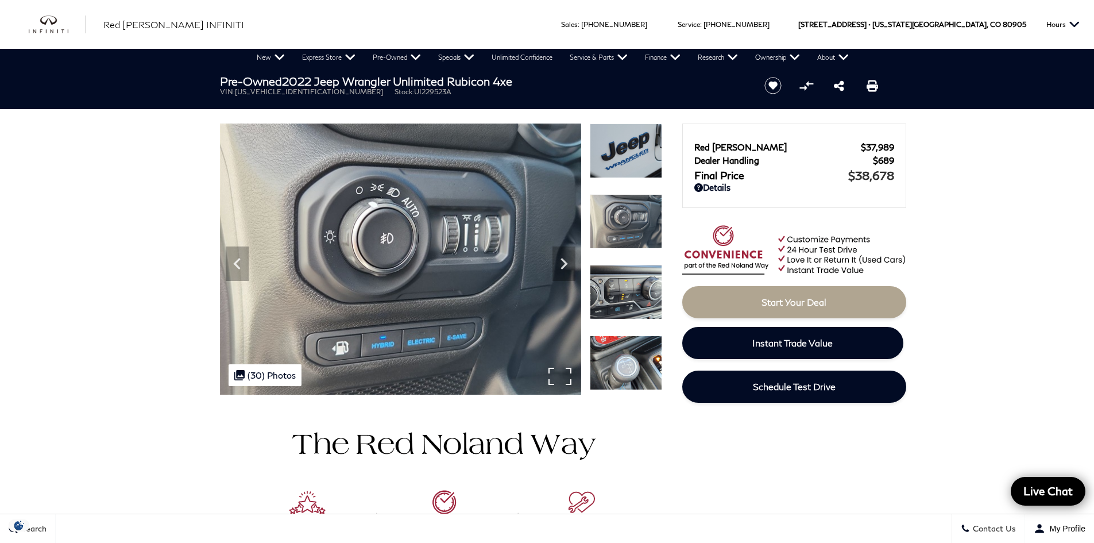
click at [288, 370] on div ".cls-1, .cls-3 { fill: #c50033; } .cls-1 { clip-rule: evenodd; } .cls-2 { clip-…" at bounding box center [265, 375] width 73 height 22
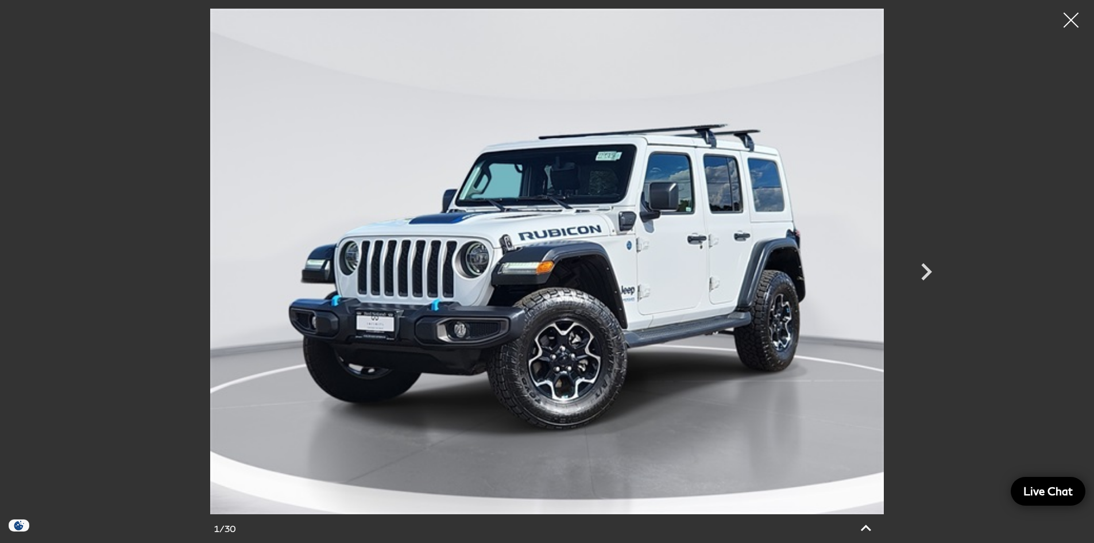
click at [1068, 20] on div at bounding box center [1071, 20] width 30 height 30
